Goal: Navigation & Orientation: Understand site structure

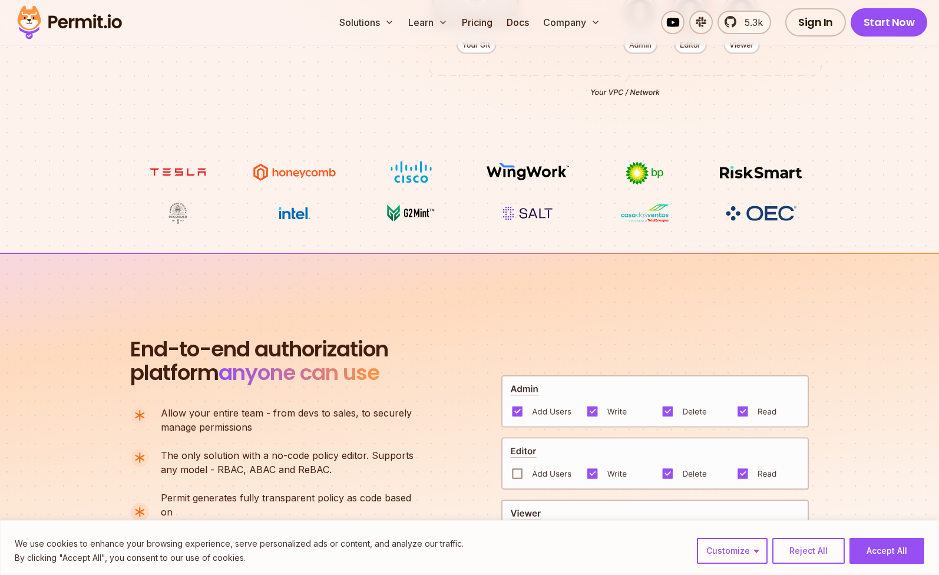
scroll to position [711, 0]
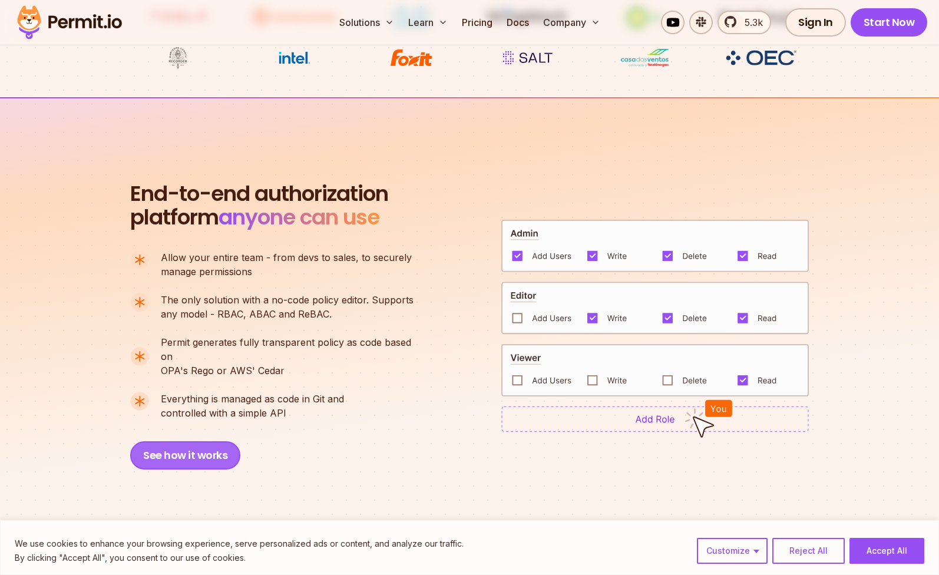
click at [193, 445] on button "See how it works" at bounding box center [185, 455] width 110 height 28
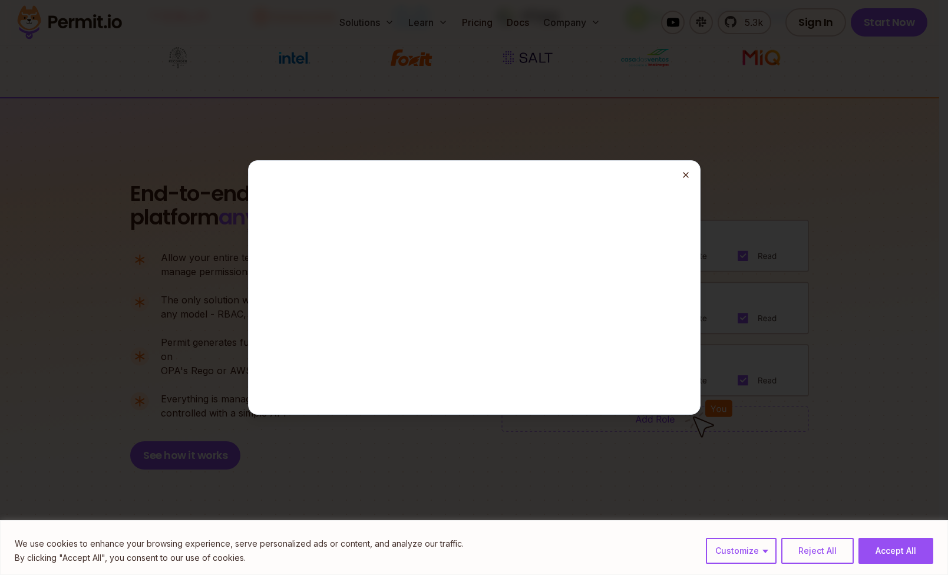
click at [689, 176] on icon "button" at bounding box center [685, 174] width 9 height 9
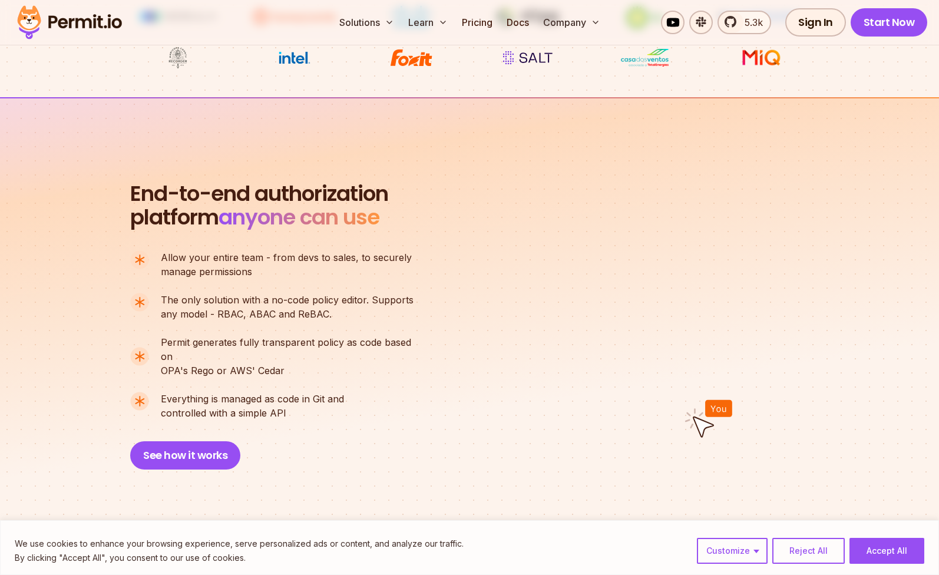
click at [238, 430] on div "End-to-end authorization platform anyone can use A no-code authorization platfo…" at bounding box center [277, 326] width 295 height 288
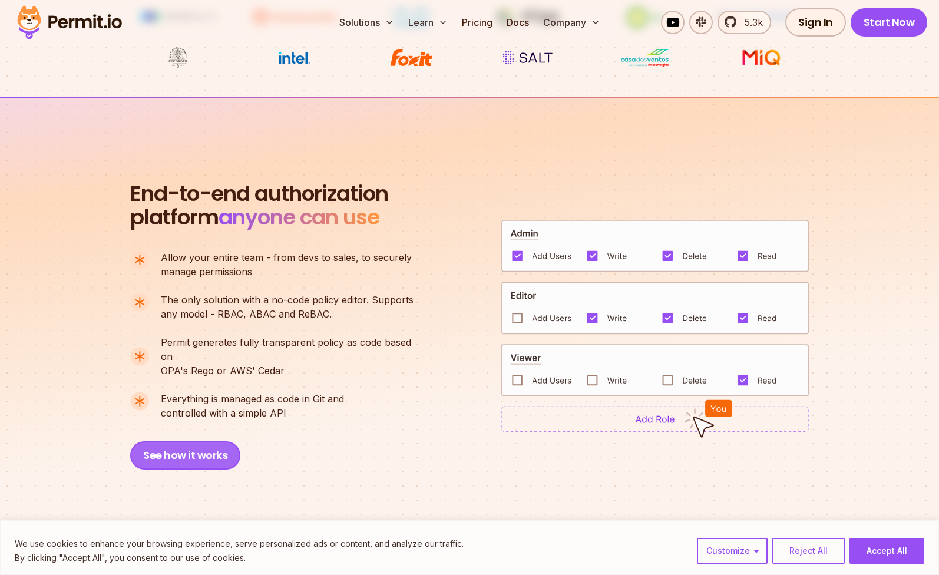
click at [230, 441] on button "See how it works" at bounding box center [185, 455] width 110 height 28
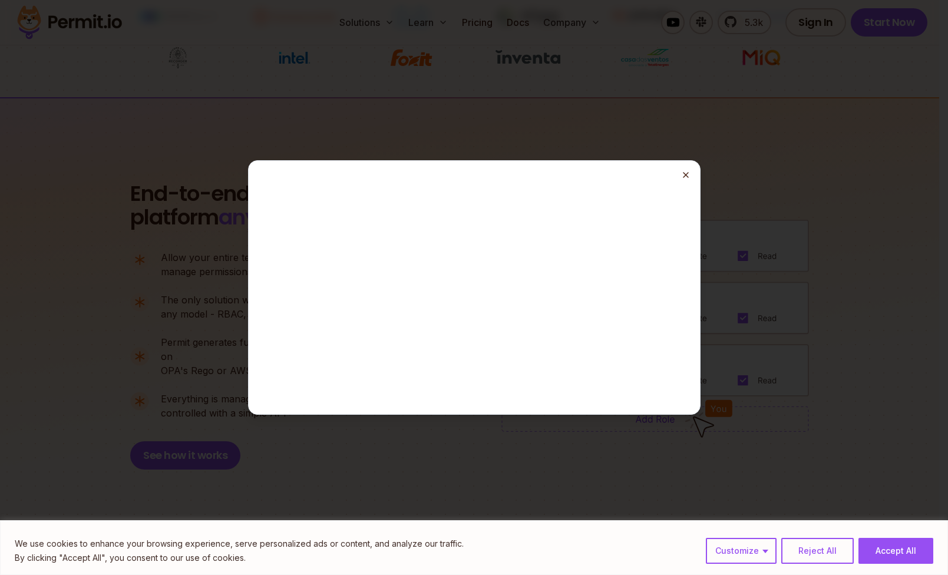
click at [689, 176] on icon "button" at bounding box center [685, 174] width 9 height 9
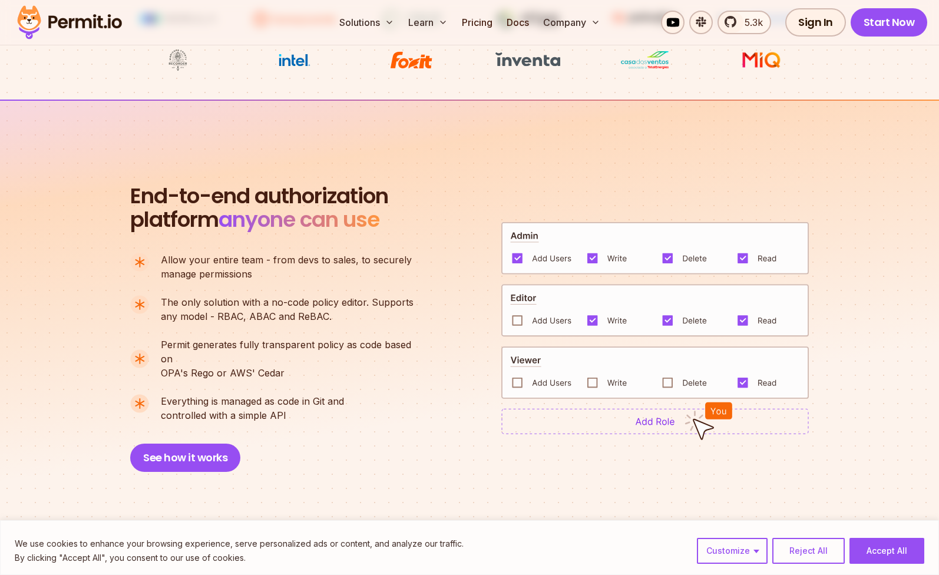
scroll to position [709, 0]
click at [676, 23] on link at bounding box center [673, 23] width 24 height 24
